Goal: Task Accomplishment & Management: Manage account settings

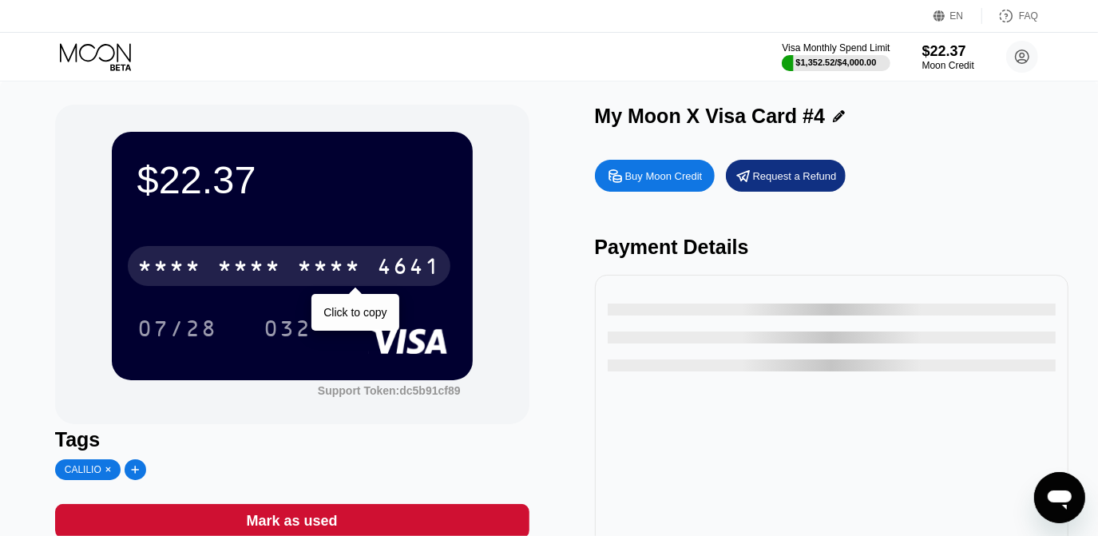
click at [363, 274] on div "* * * * * * * * * * * * 4641" at bounding box center [289, 266] width 323 height 40
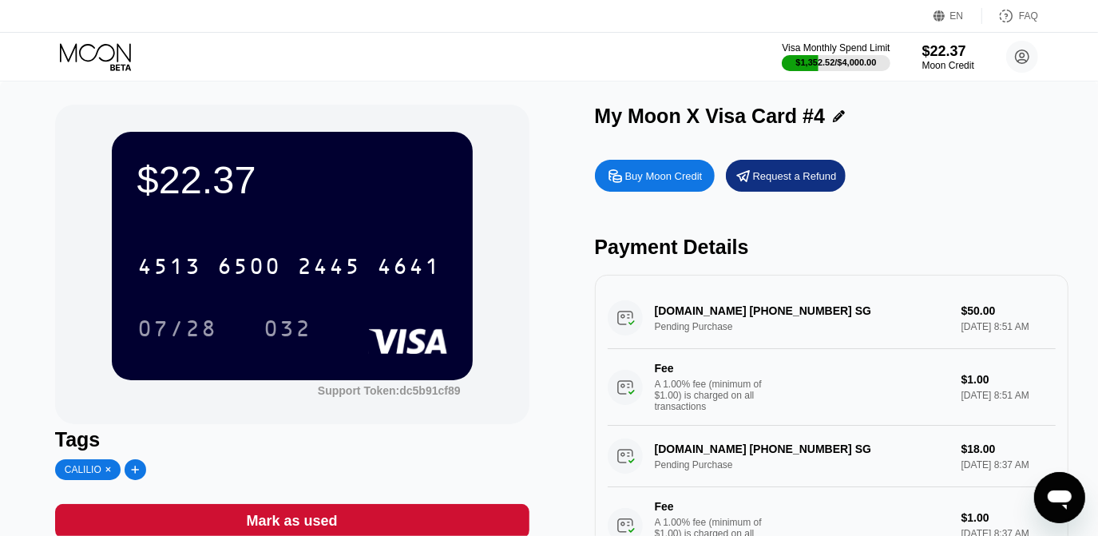
click at [87, 48] on icon at bounding box center [97, 57] width 74 height 28
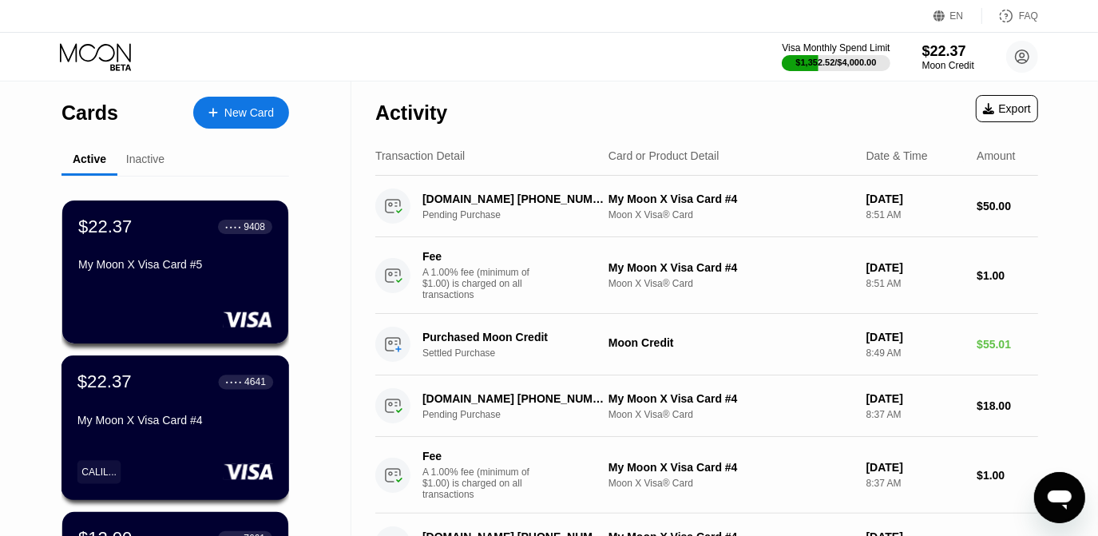
click at [183, 391] on div "$22.37 ● ● ● ● 4641" at bounding box center [175, 381] width 196 height 21
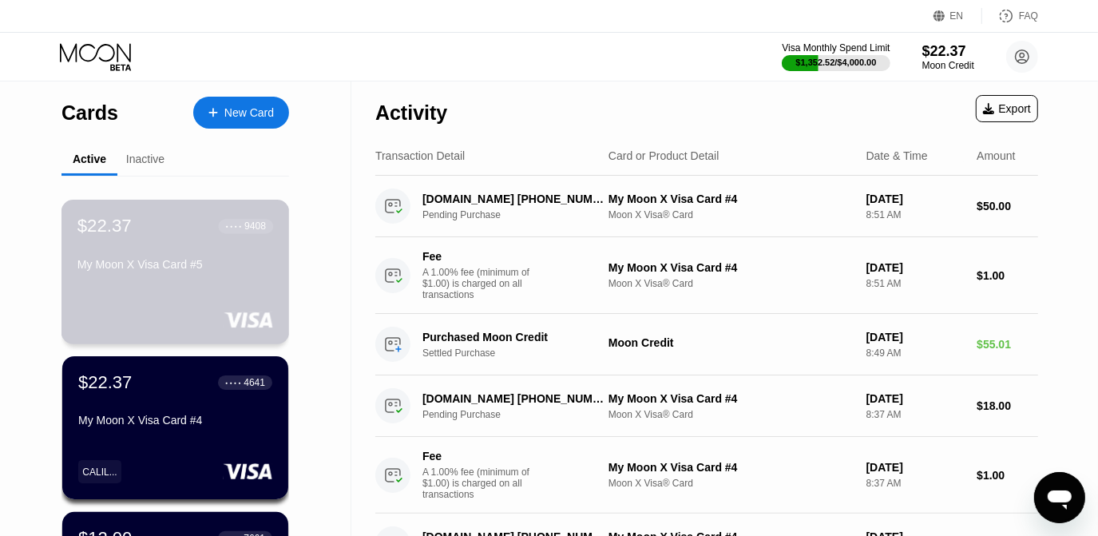
click at [248, 236] on div "● ● ● ● 9408" at bounding box center [246, 226] width 55 height 21
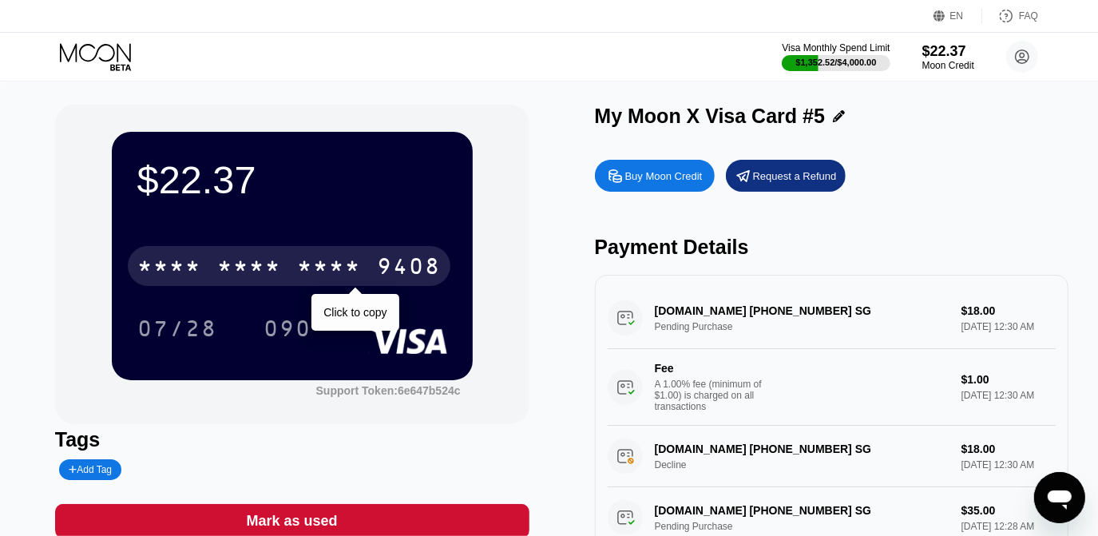
click at [326, 254] on div "* * * * * * * * * * * * 9408" at bounding box center [289, 266] width 323 height 40
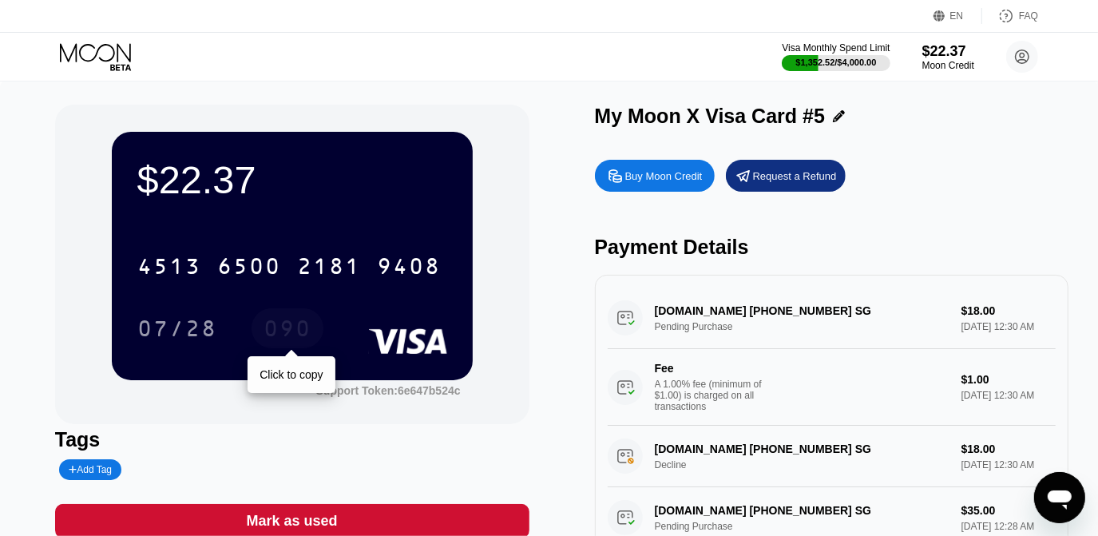
click at [290, 328] on div "090" at bounding box center [288, 331] width 48 height 26
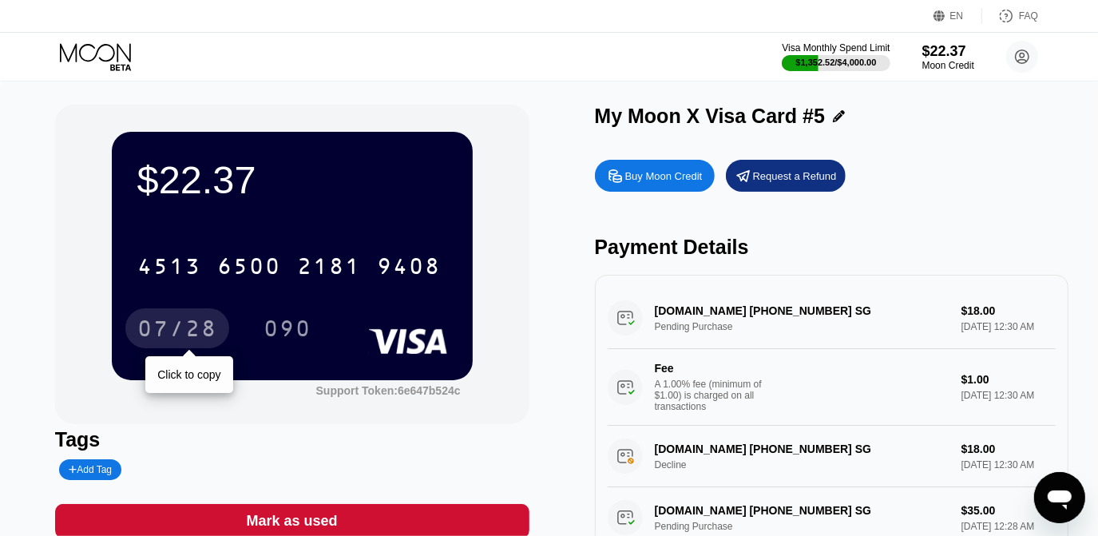
click at [182, 331] on div "07/28" at bounding box center [177, 331] width 80 height 26
